Goal: Information Seeking & Learning: Learn about a topic

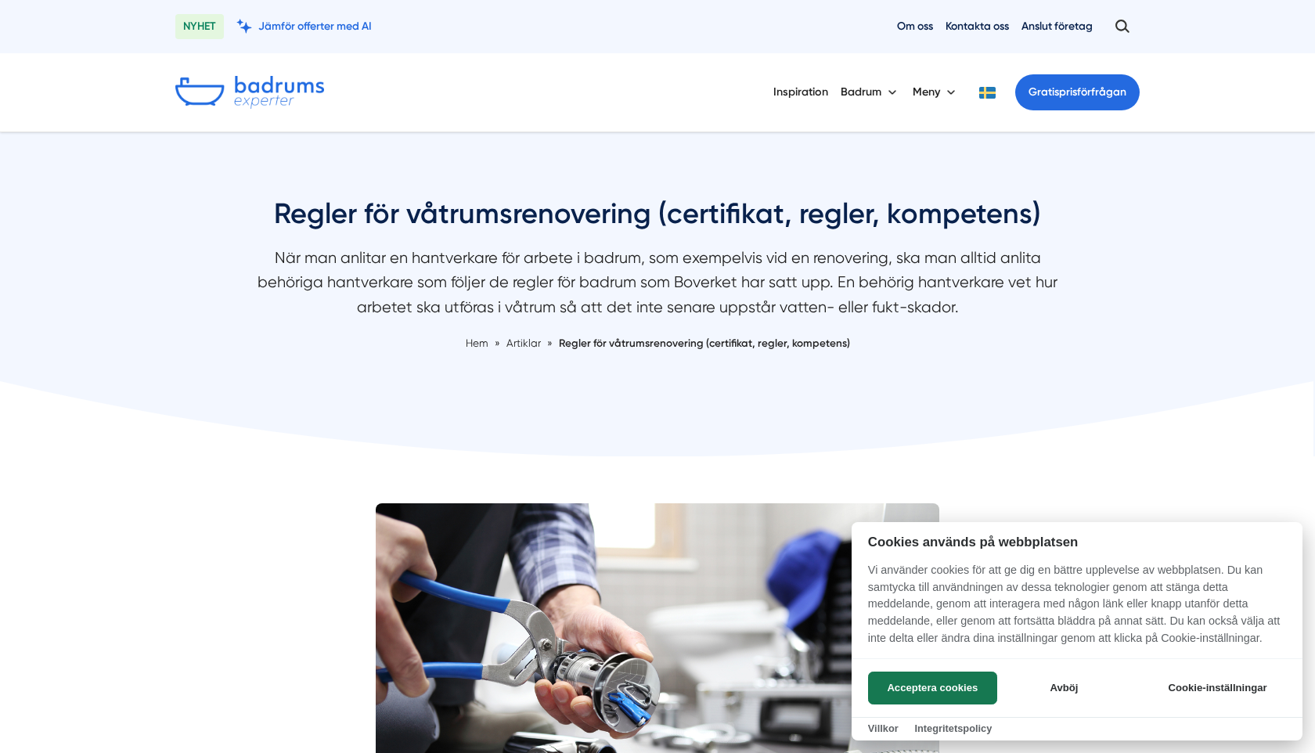
click at [158, 395] on div at bounding box center [657, 376] width 1315 height 753
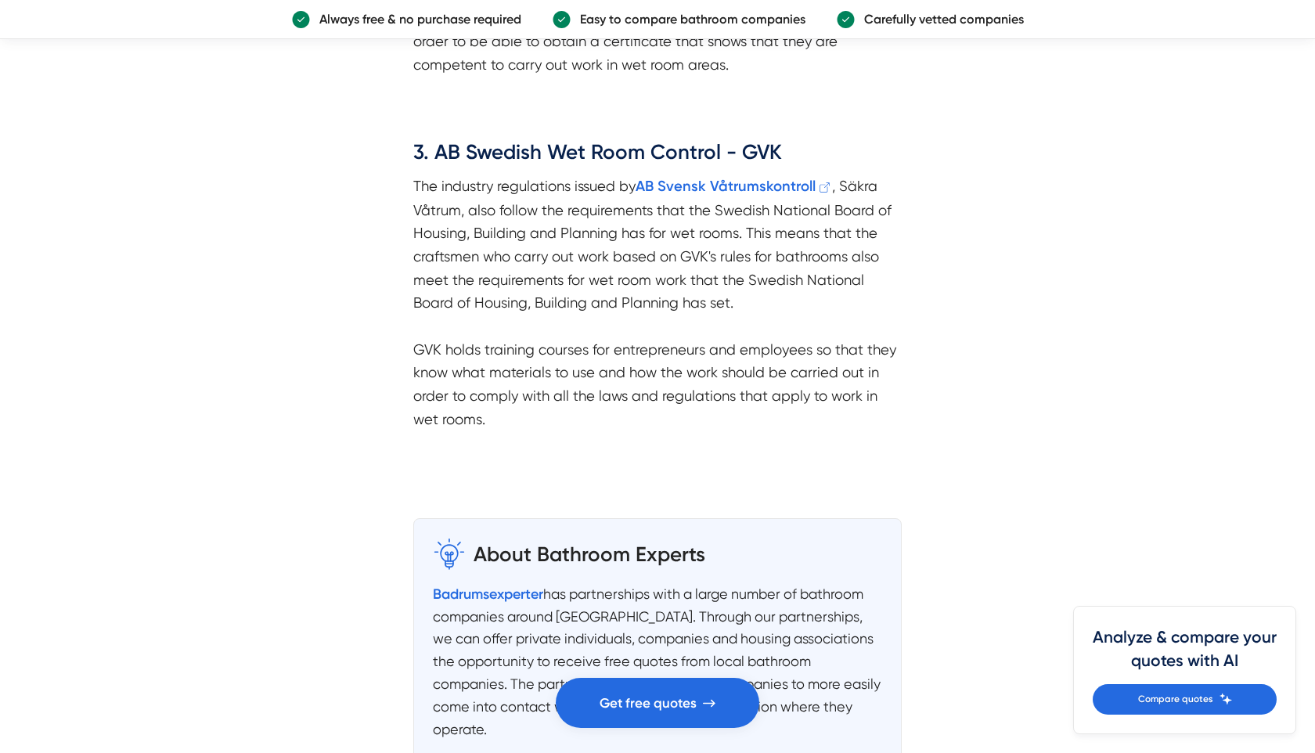
scroll to position [3089, 0]
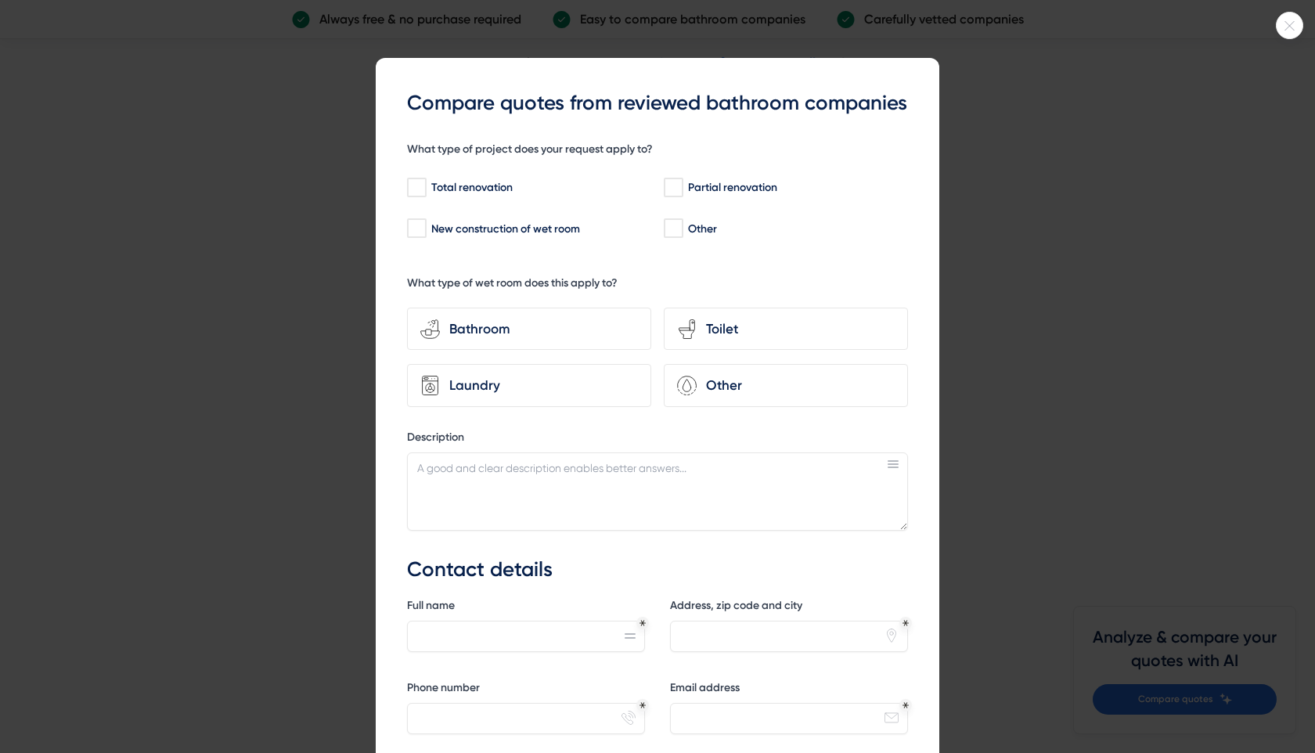
click at [308, 424] on div at bounding box center [657, 376] width 1315 height 753
